Goal: Check status: Check status

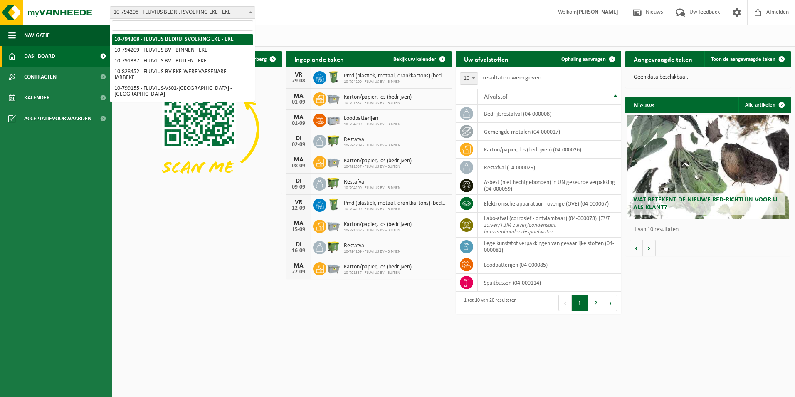
click at [252, 11] on b at bounding box center [250, 12] width 3 height 2
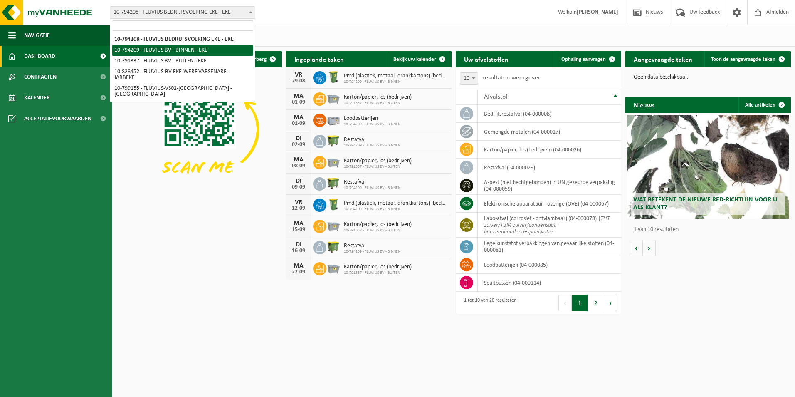
select select "30991"
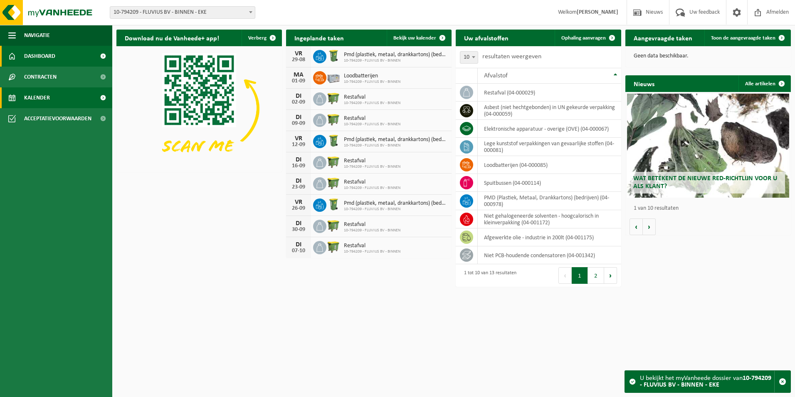
click at [90, 100] on link "Kalender" at bounding box center [56, 97] width 112 height 21
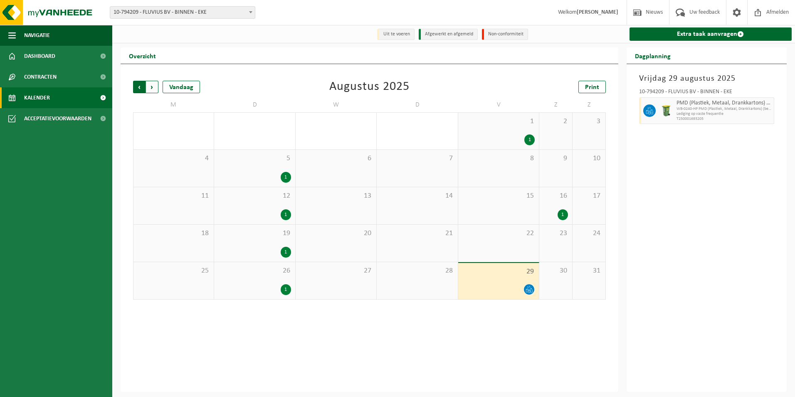
click at [153, 86] on span "Volgende" at bounding box center [152, 87] width 12 height 12
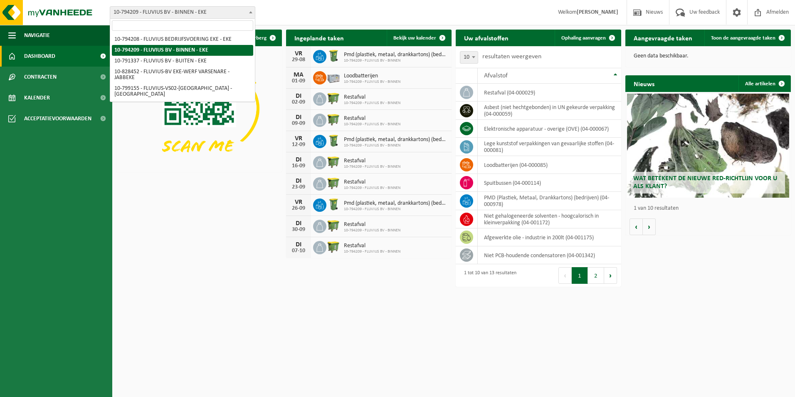
click at [252, 13] on span at bounding box center [251, 12] width 8 height 11
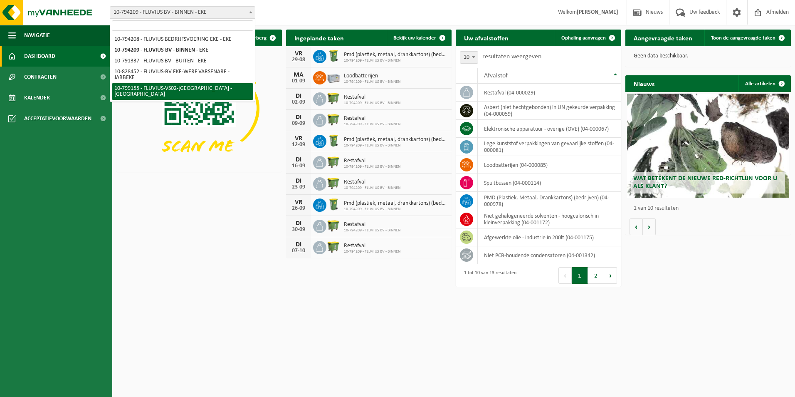
select select "33193"
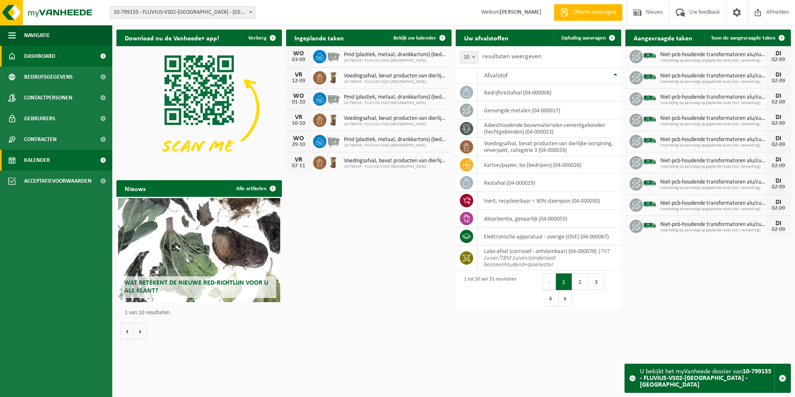
click at [49, 160] on span "Kalender" at bounding box center [37, 160] width 26 height 21
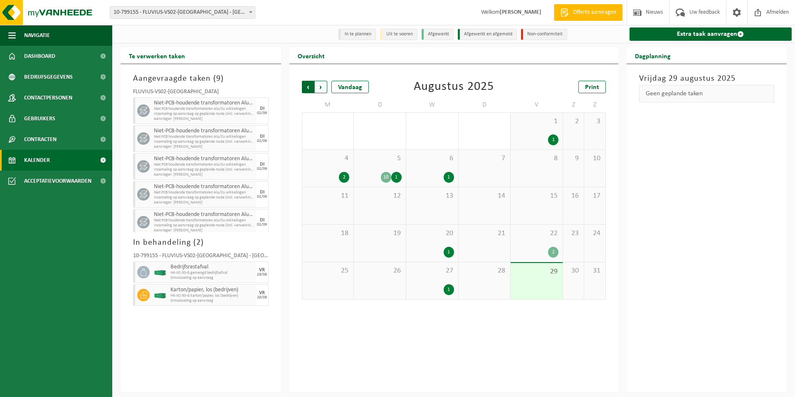
click at [323, 87] on span "Volgende" at bounding box center [321, 87] width 12 height 12
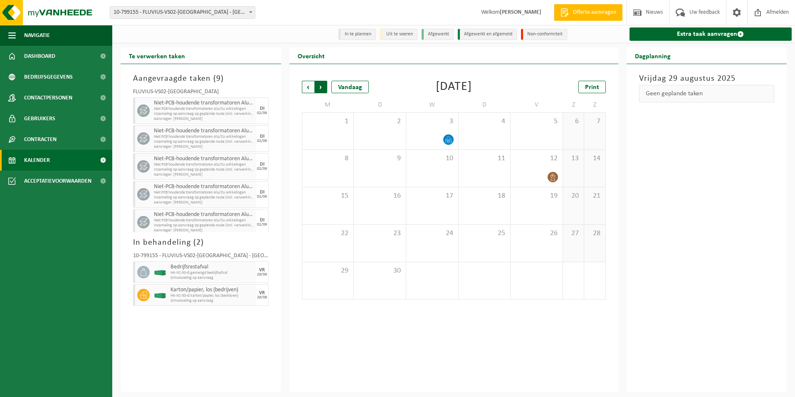
click at [307, 88] on span "Vorige" at bounding box center [308, 87] width 12 height 12
